Goal: Obtain resource: Download file/media

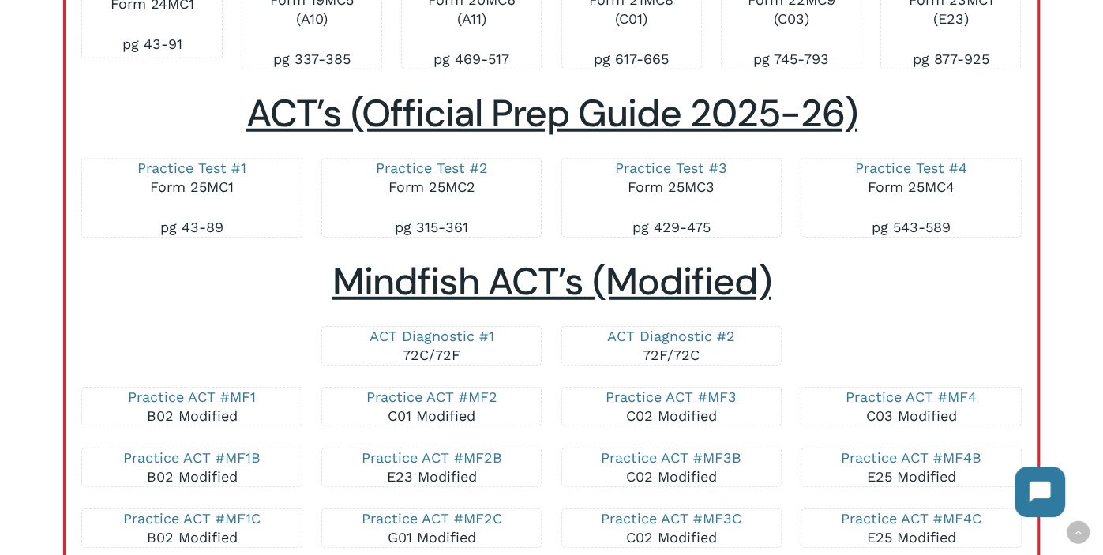
scroll to position [2843, 0]
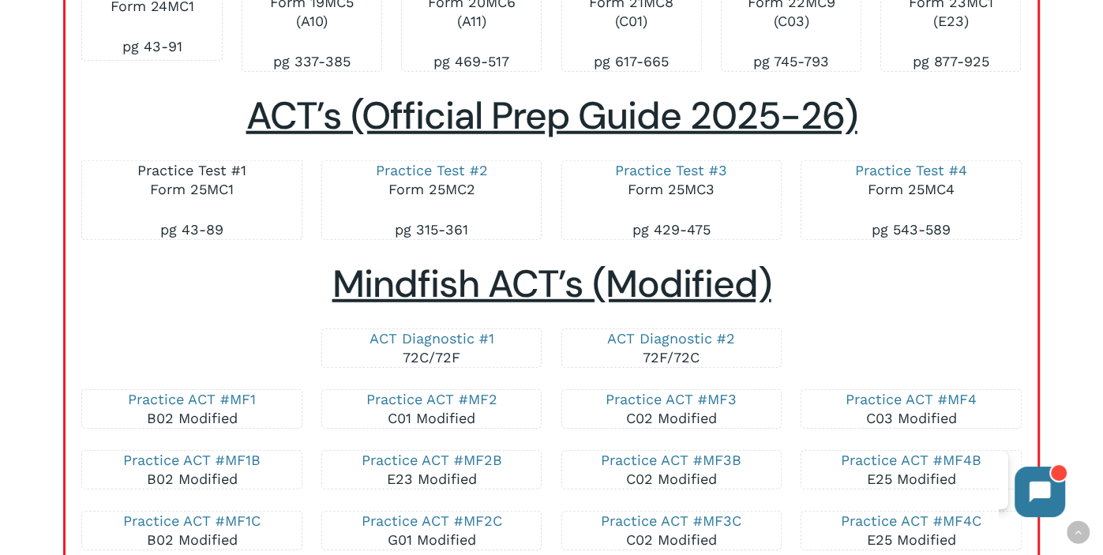
click at [158, 167] on link "Practice Test #1" at bounding box center [191, 170] width 109 height 17
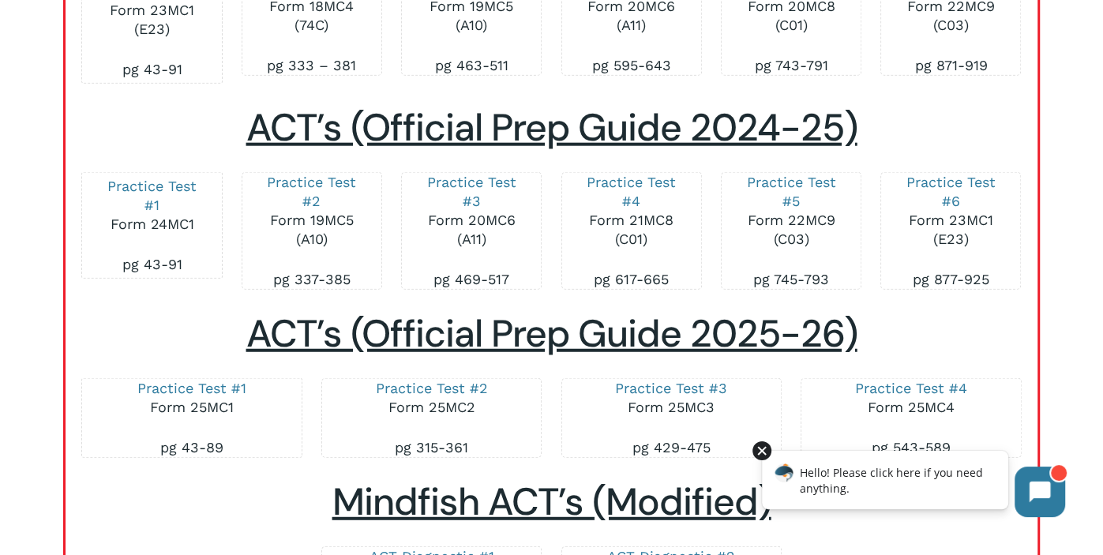
click at [763, 454] on div at bounding box center [761, 450] width 19 height 19
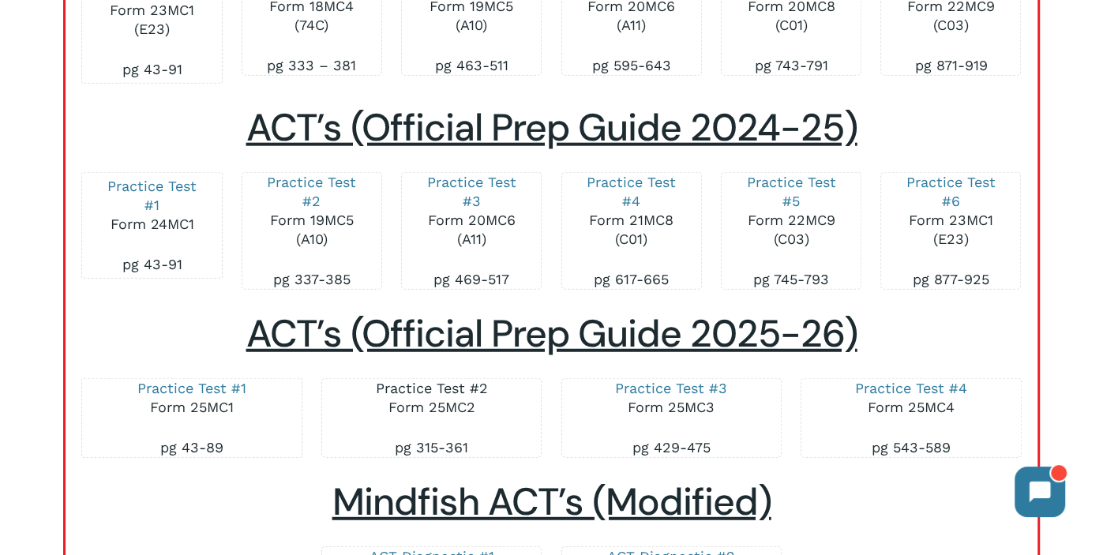
click at [398, 384] on link "Practice Test #2" at bounding box center [432, 388] width 112 height 17
